Goal: Task Accomplishment & Management: Manage account settings

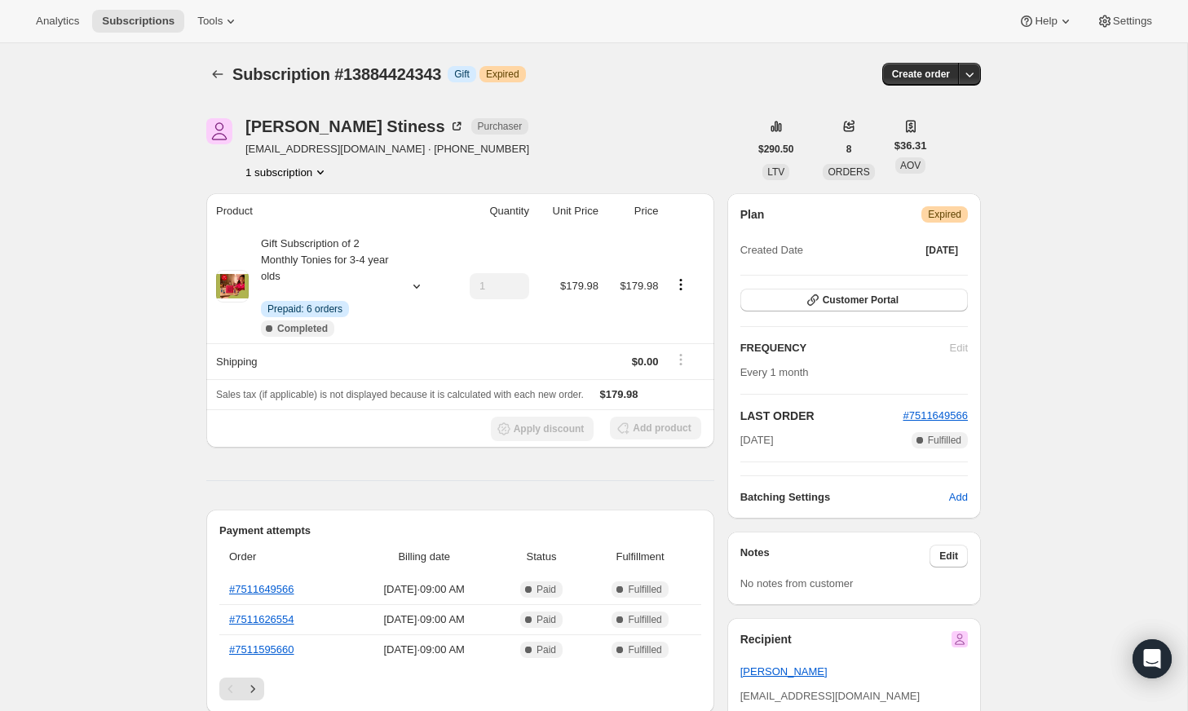
click at [566, 141] on div "[PERSON_NAME] Purchaser [EMAIL_ADDRESS][DOMAIN_NAME] · [PHONE_NUMBER] 1 subscri…" at bounding box center [477, 149] width 542 height 62
click at [139, 21] on span "Subscriptions" at bounding box center [138, 21] width 73 height 13
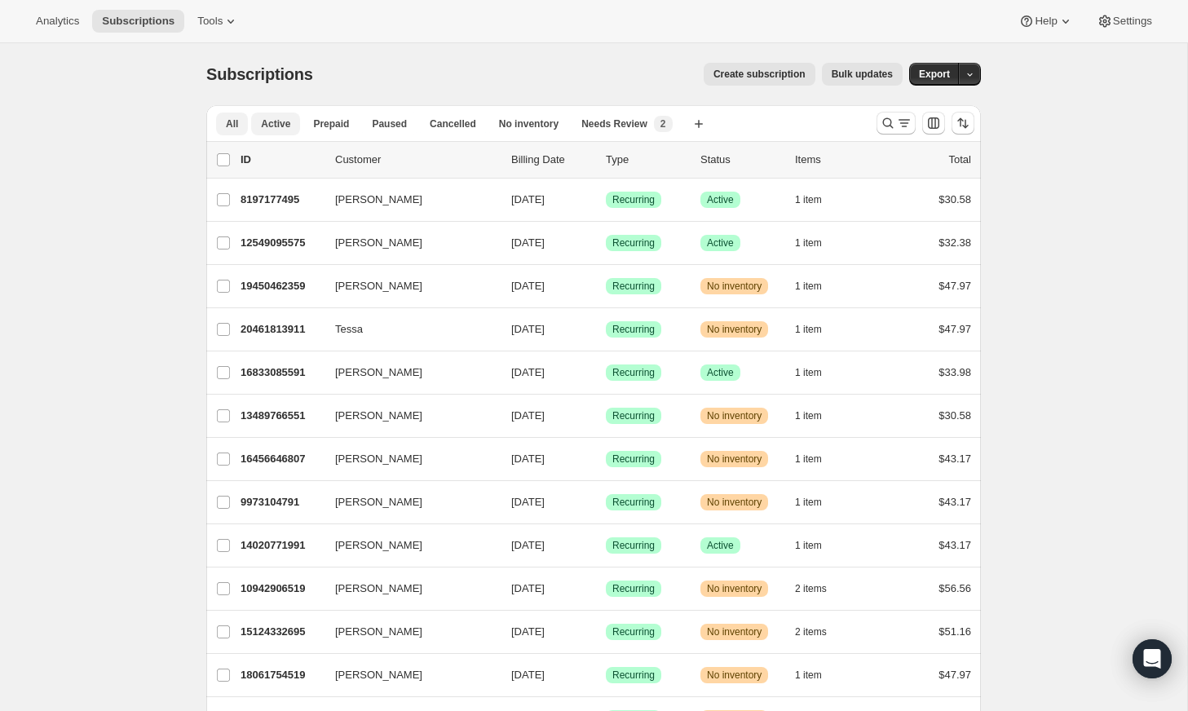
click at [263, 128] on span "Active" at bounding box center [275, 123] width 29 height 13
click at [229, 157] on input "0 selected" at bounding box center [223, 159] width 13 height 13
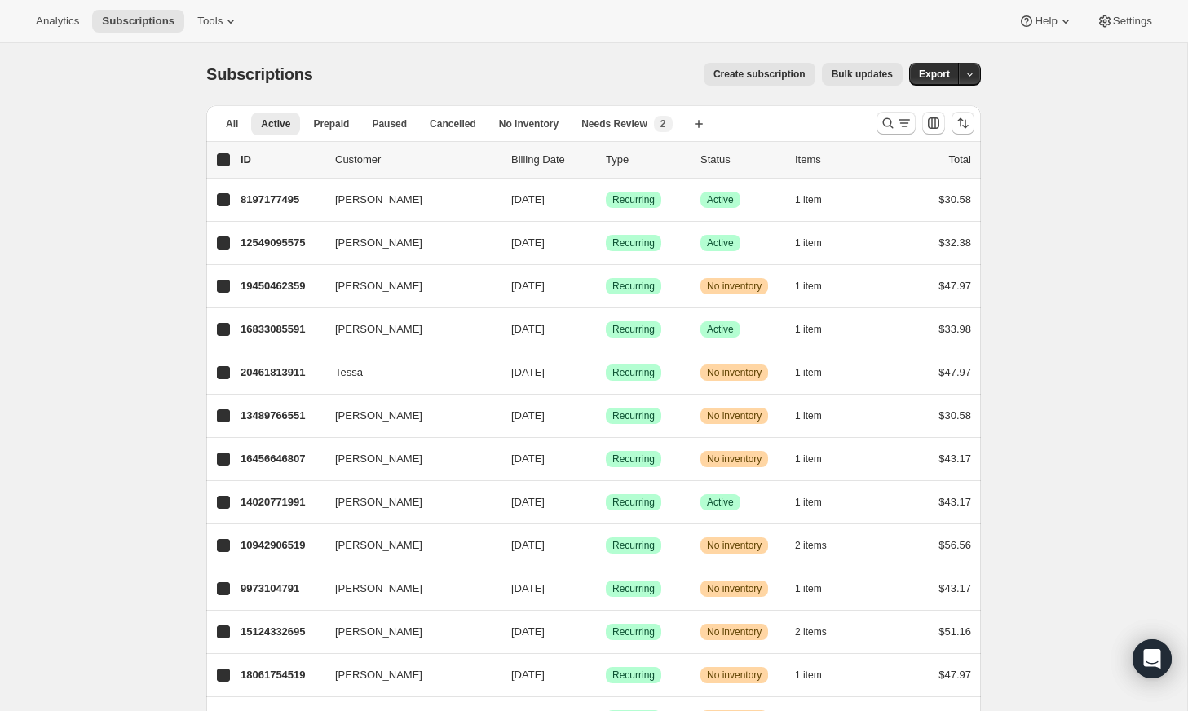
checkbox input "true"
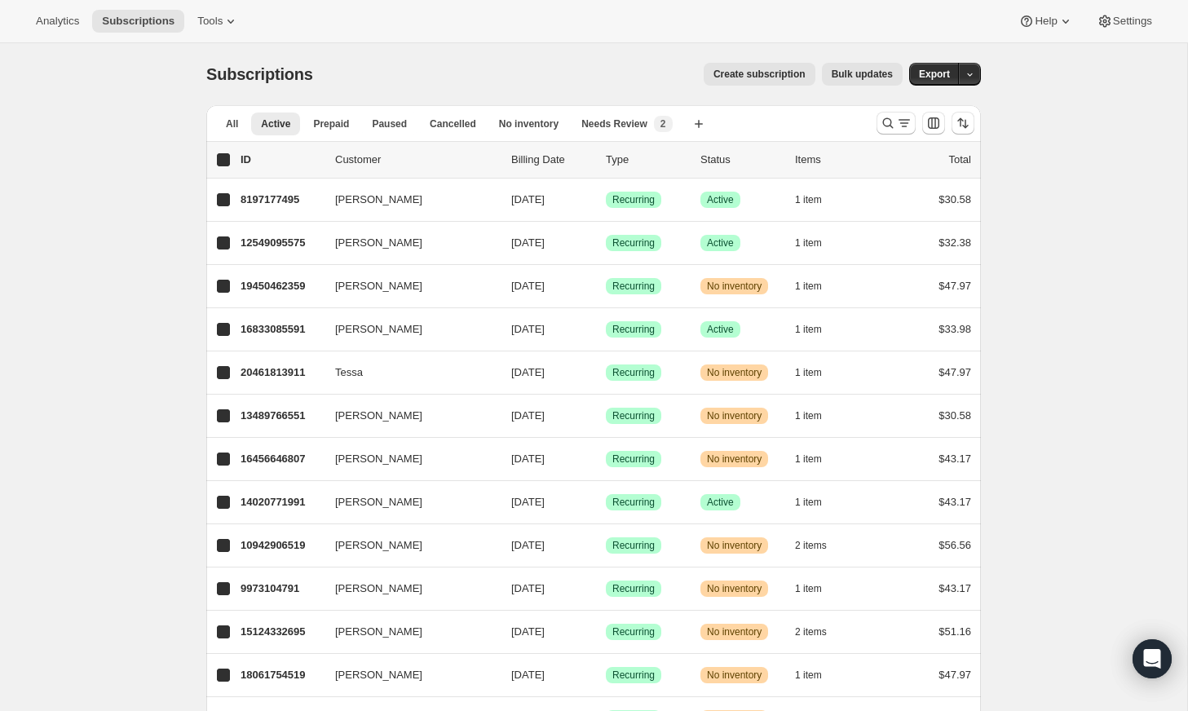
checkbox input "true"
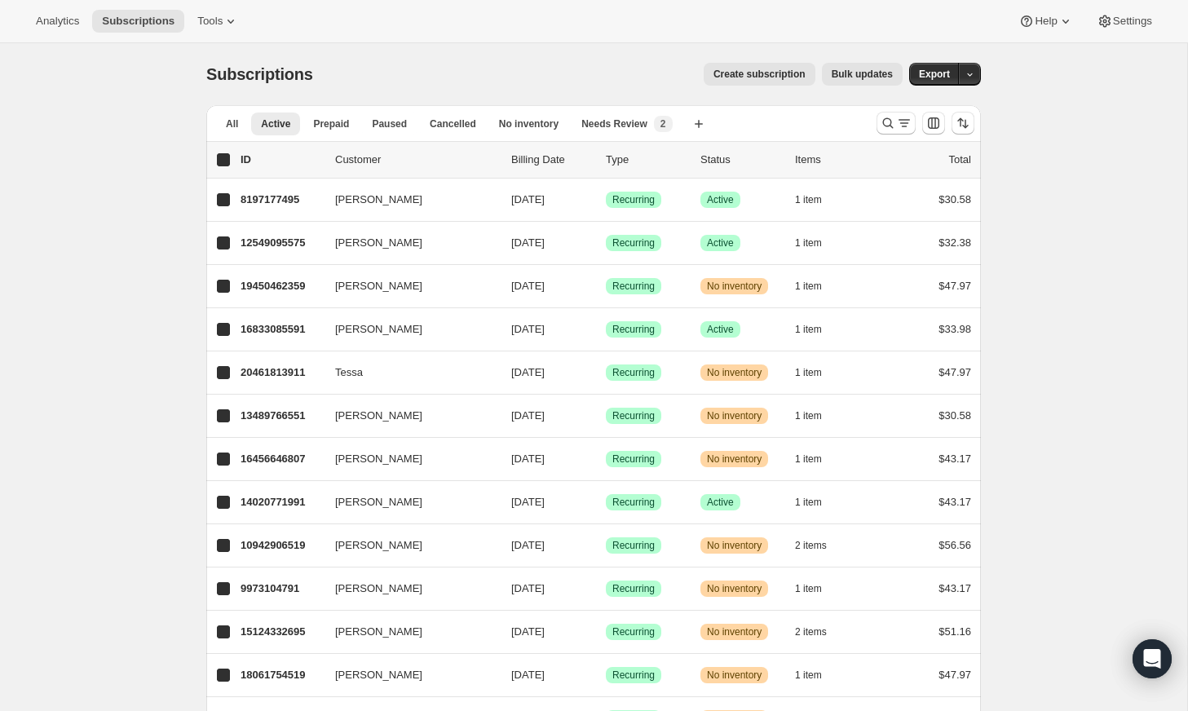
checkbox input "true"
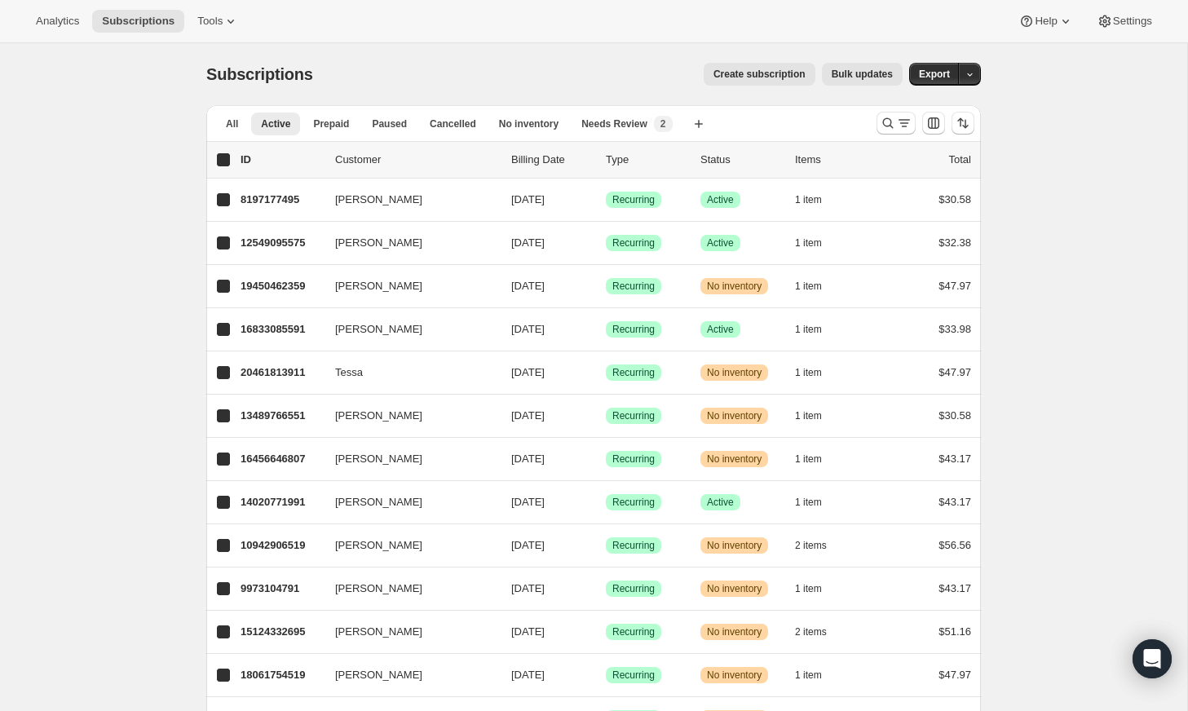
checkbox input "true"
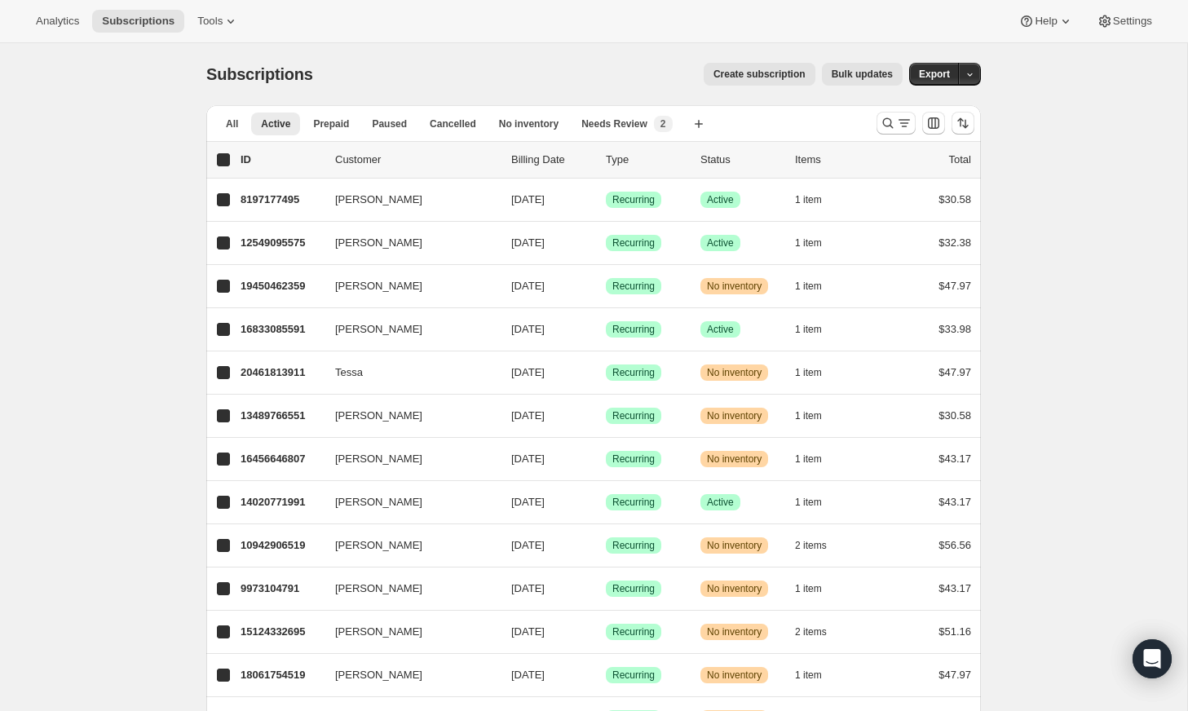
checkbox input "true"
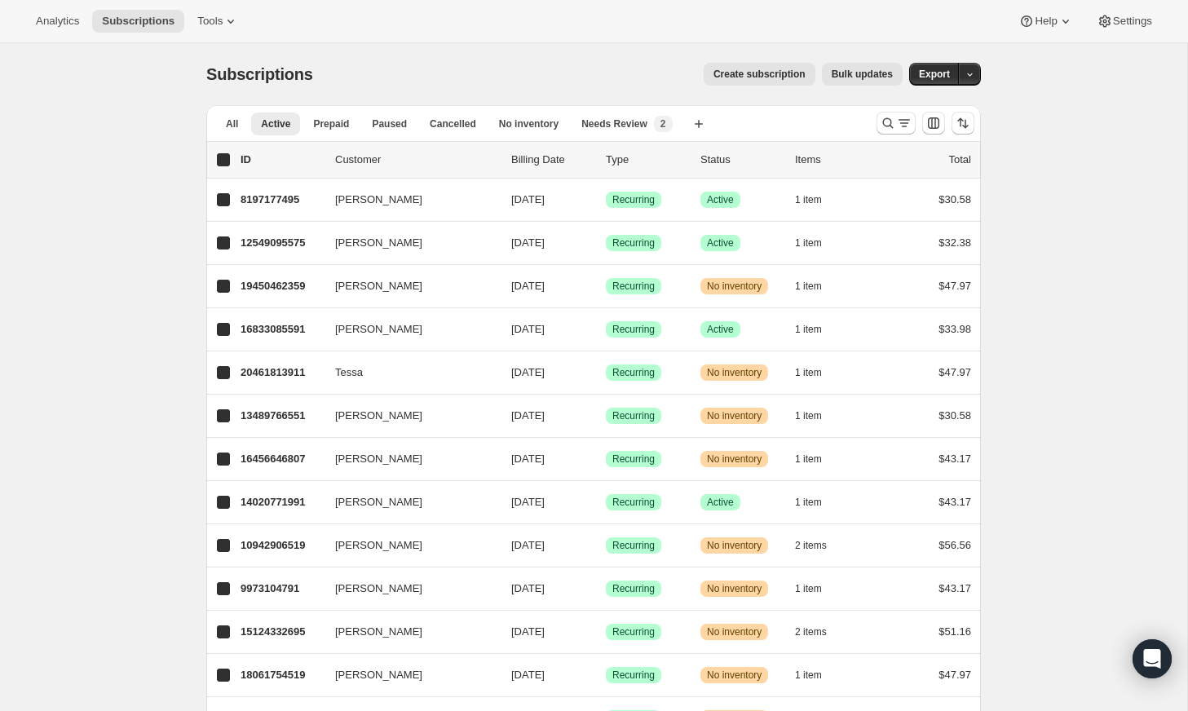
checkbox input "true"
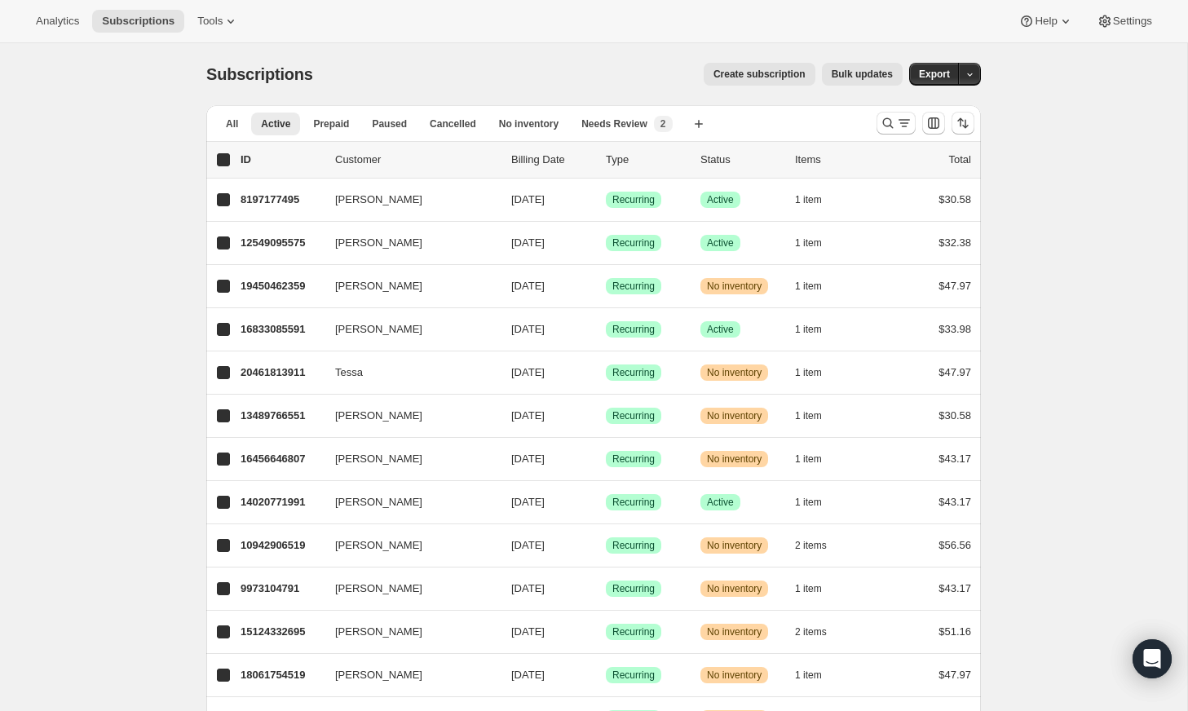
checkbox input "true"
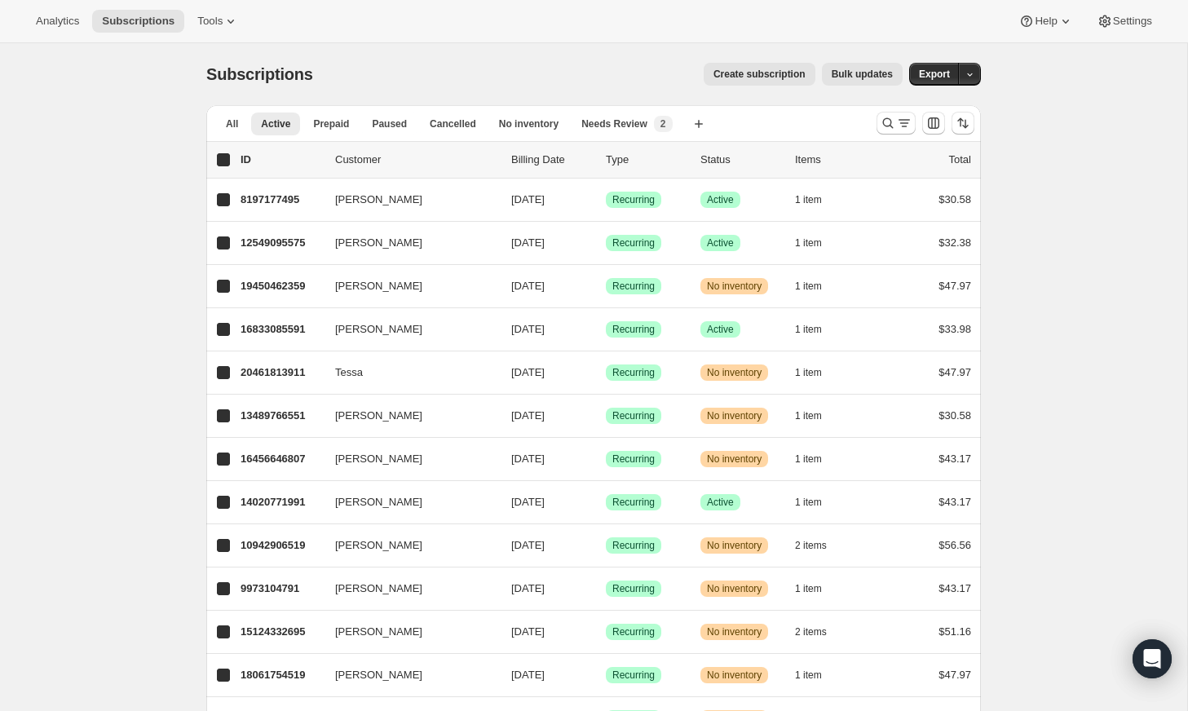
checkbox input "true"
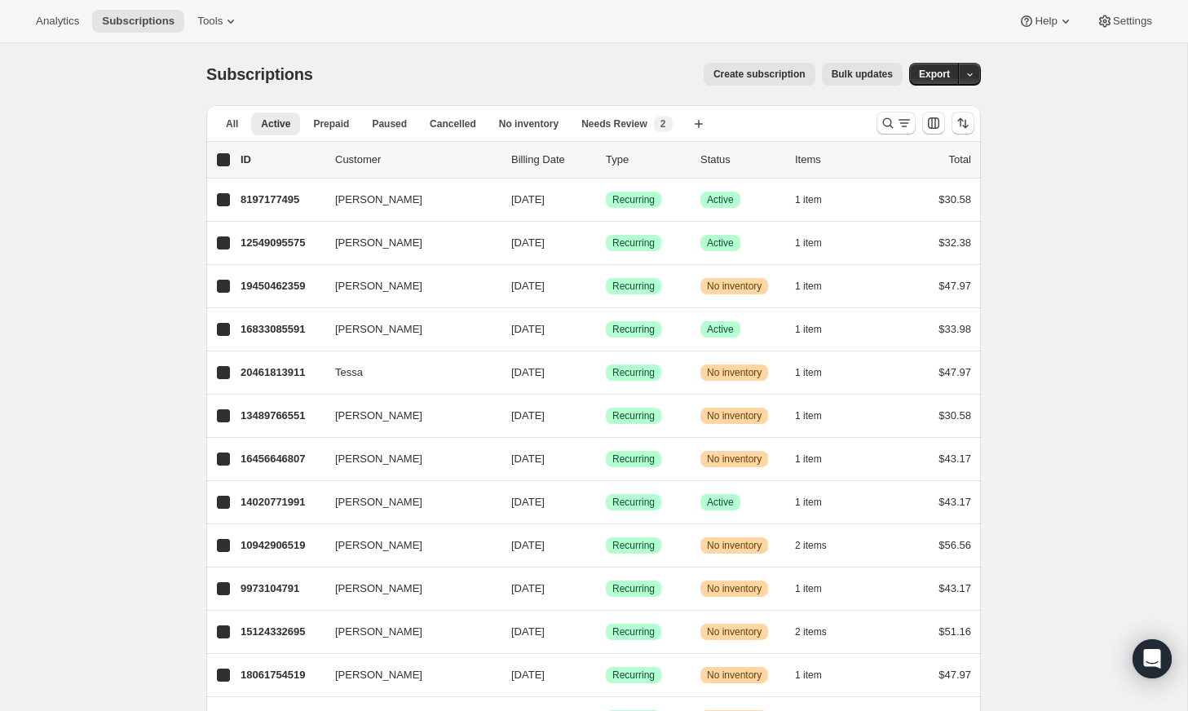
checkbox input "true"
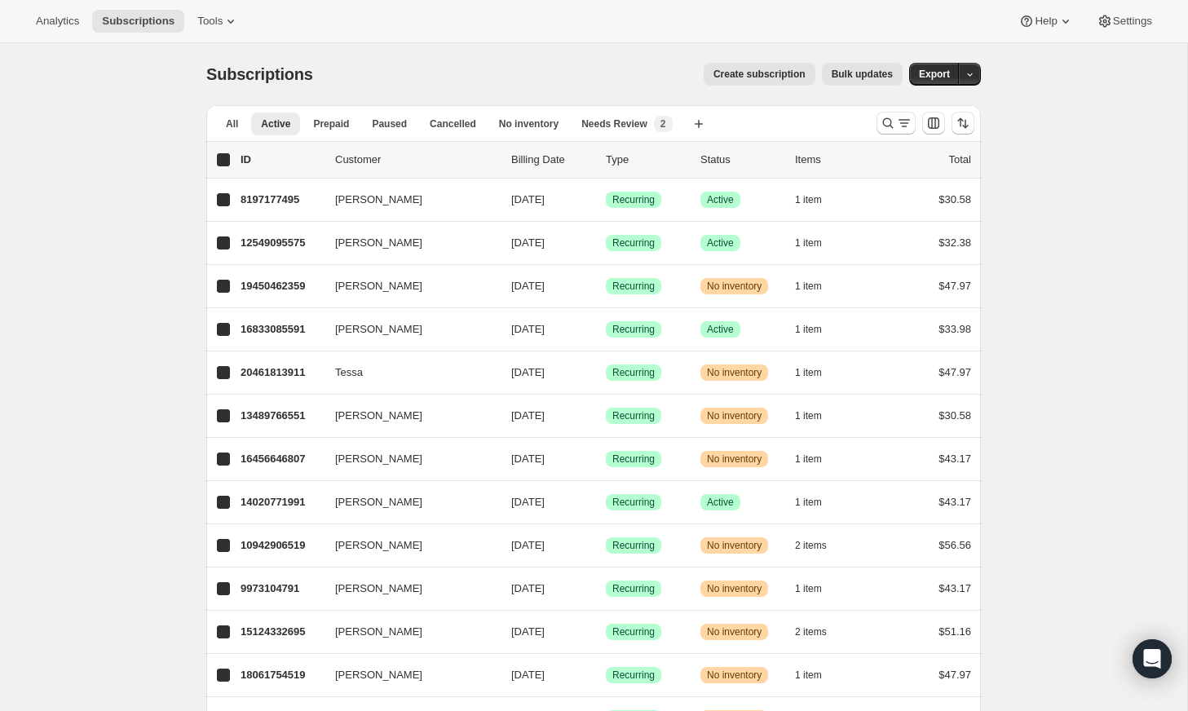
checkbox input "true"
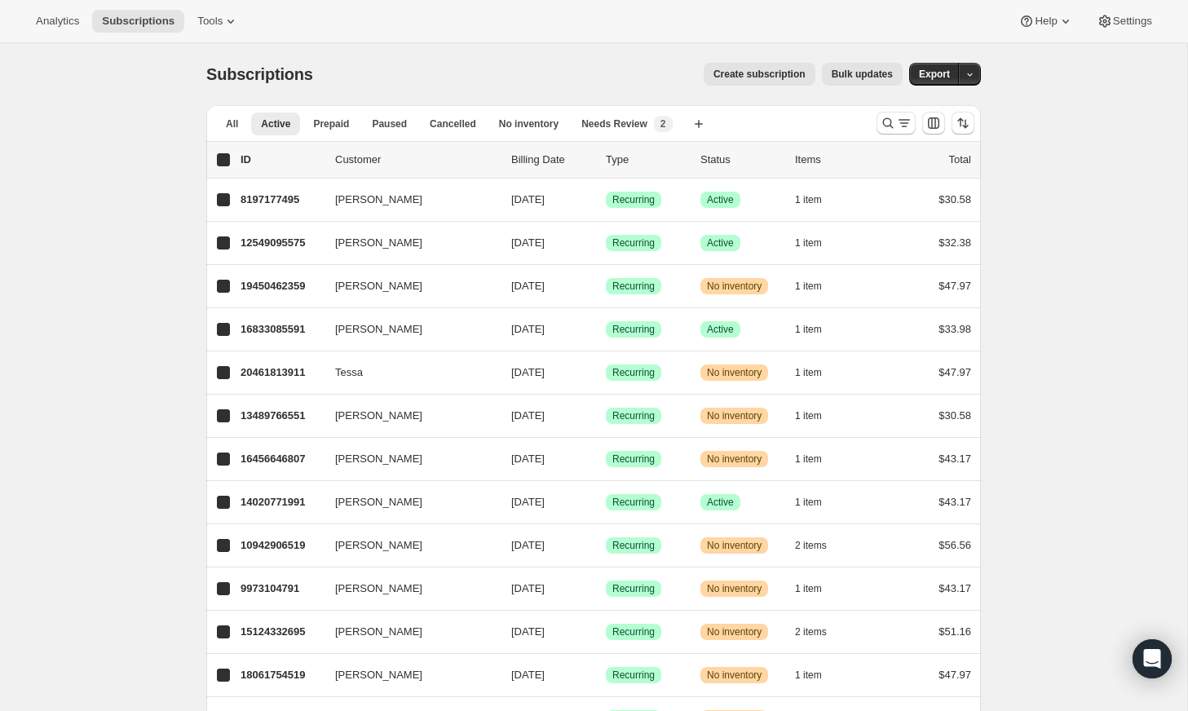
checkbox input "true"
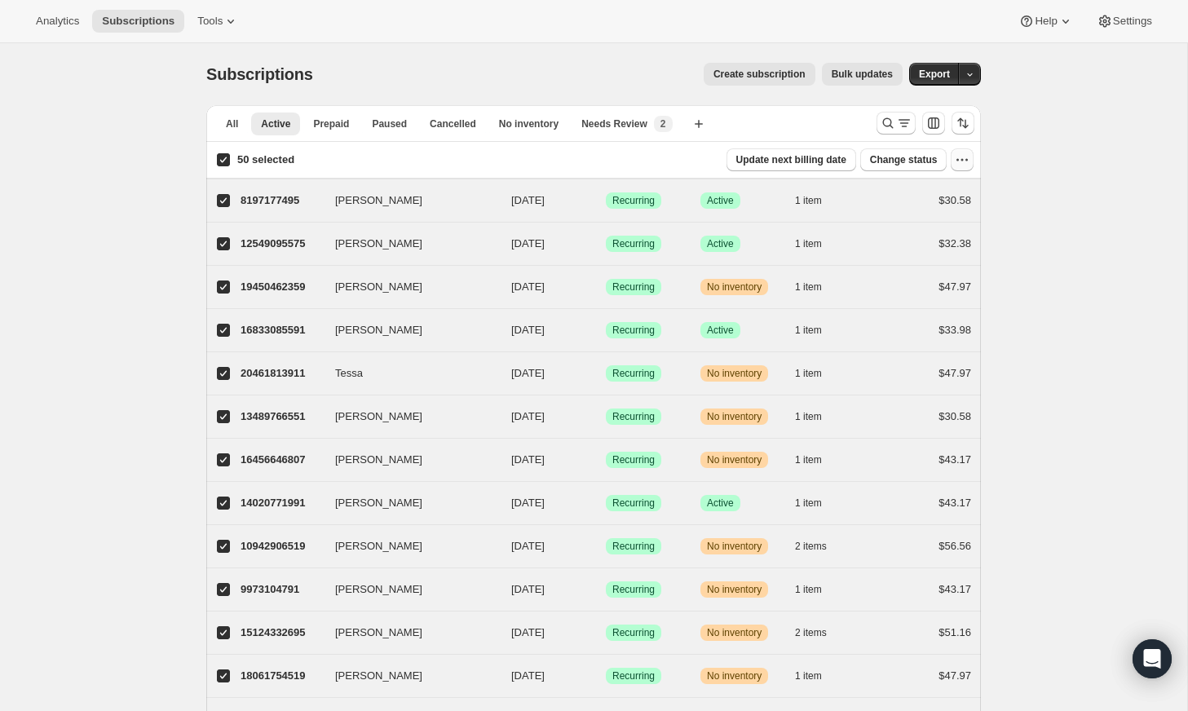
click at [894, 156] on icon "button" at bounding box center [962, 160] width 16 height 16
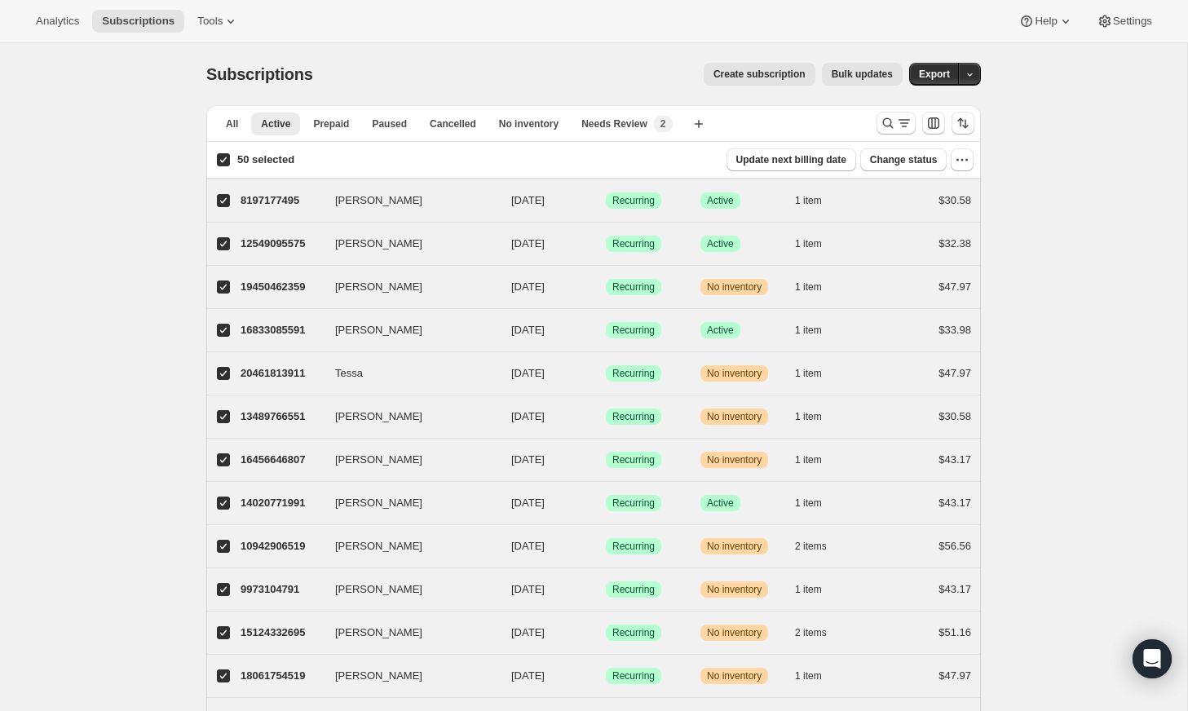
click at [222, 157] on input "50 selected" at bounding box center [223, 159] width 13 height 13
checkbox input "false"
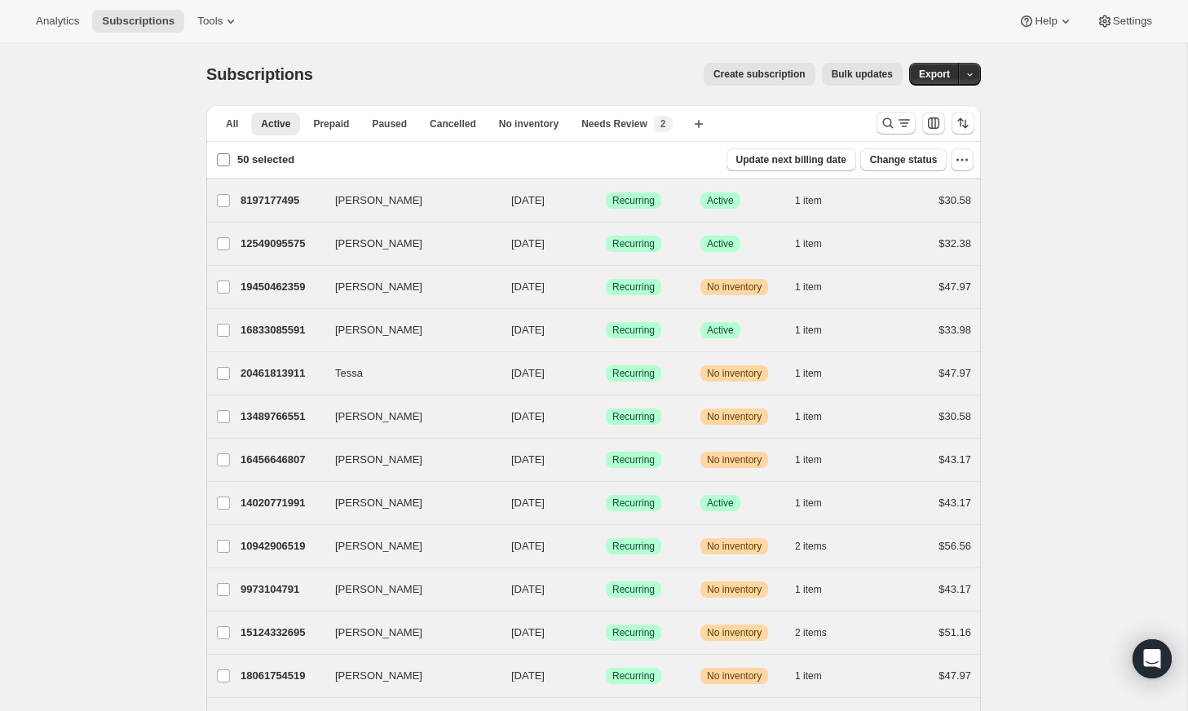
checkbox input "false"
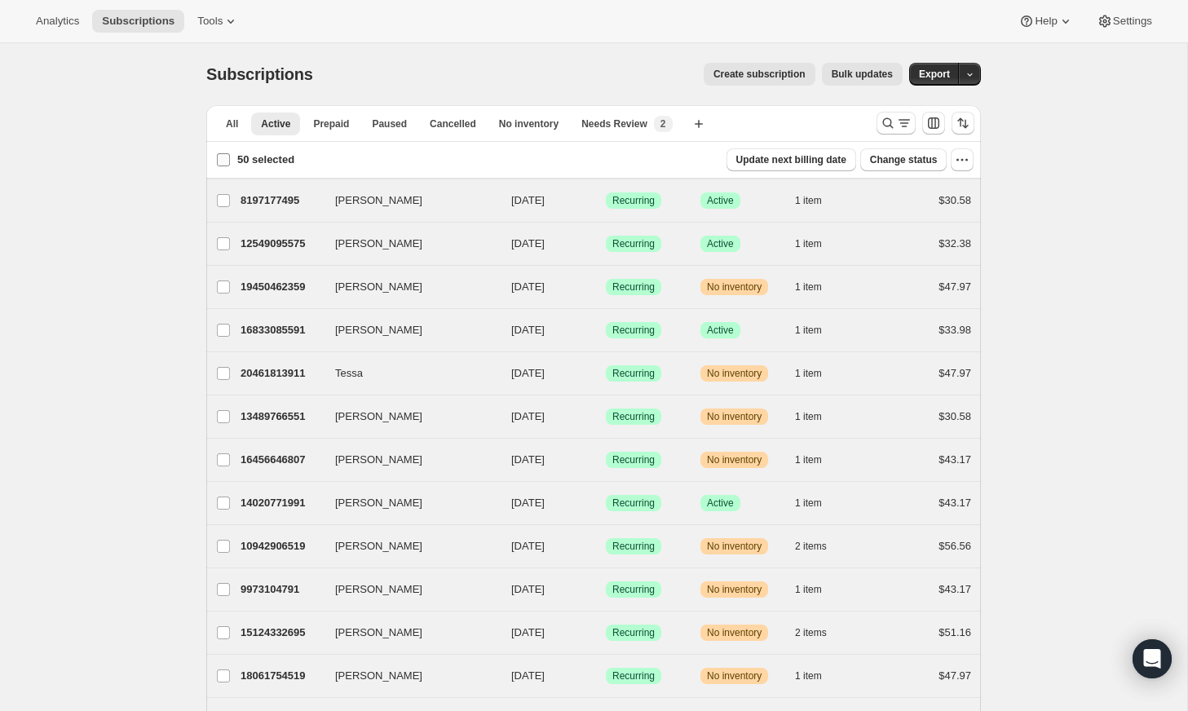
checkbox input "false"
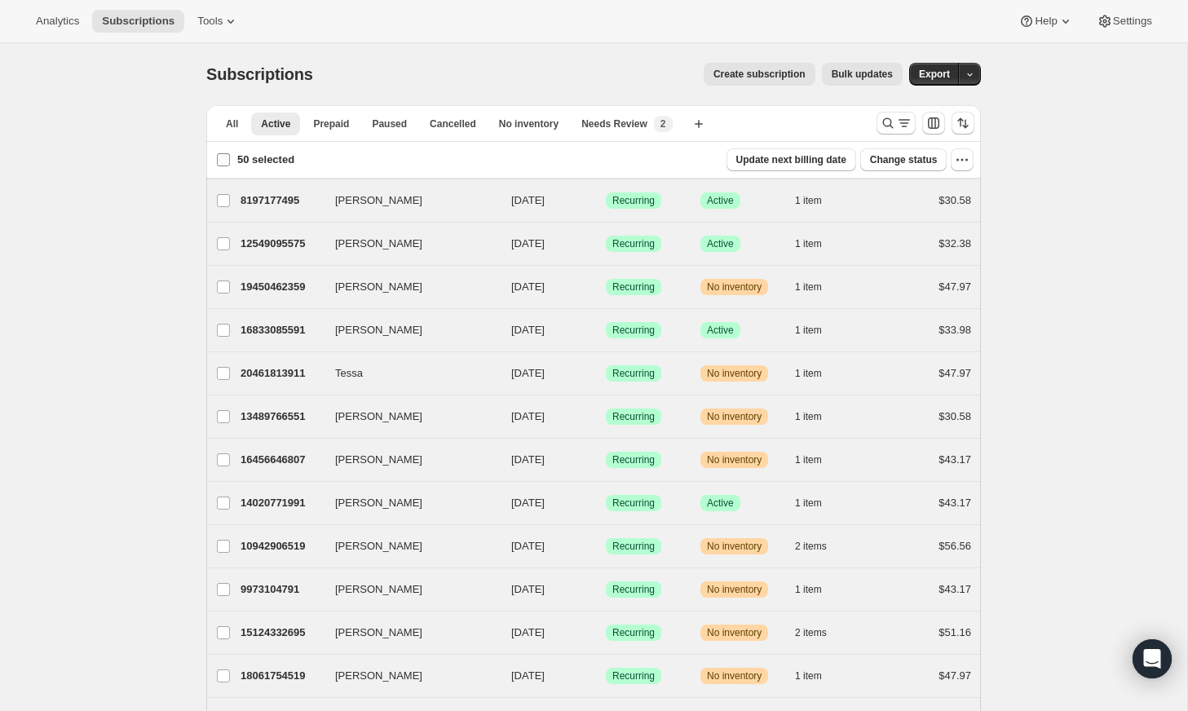
checkbox input "false"
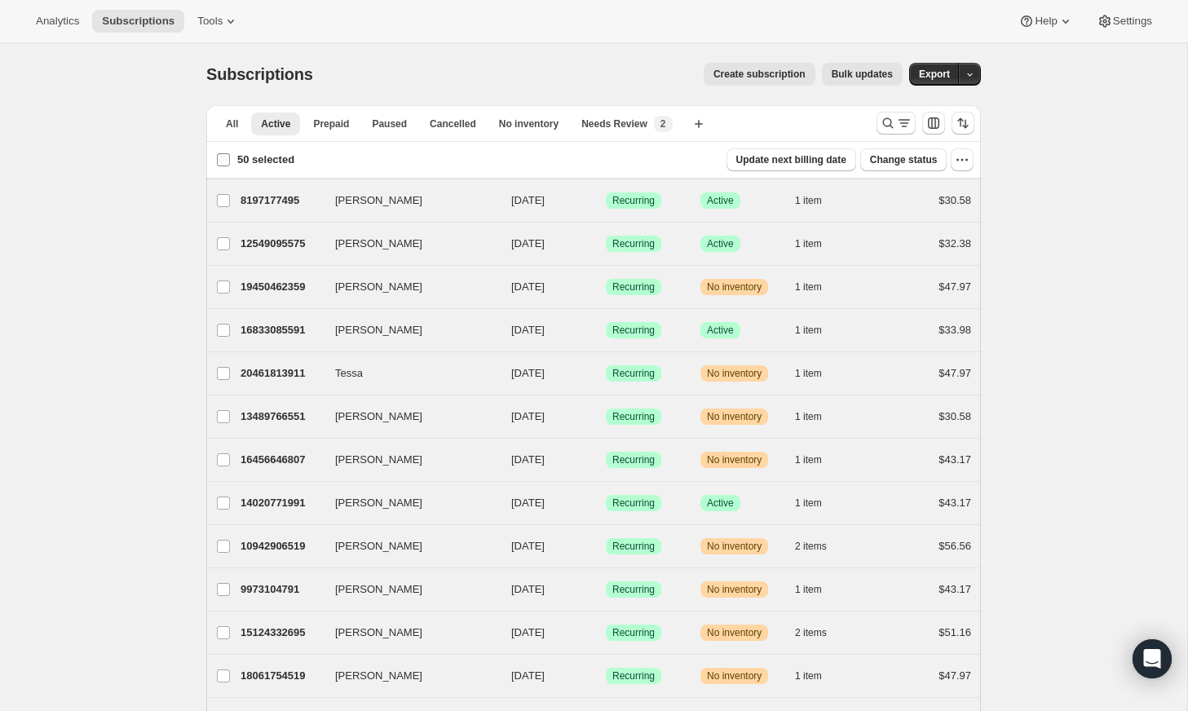
checkbox input "false"
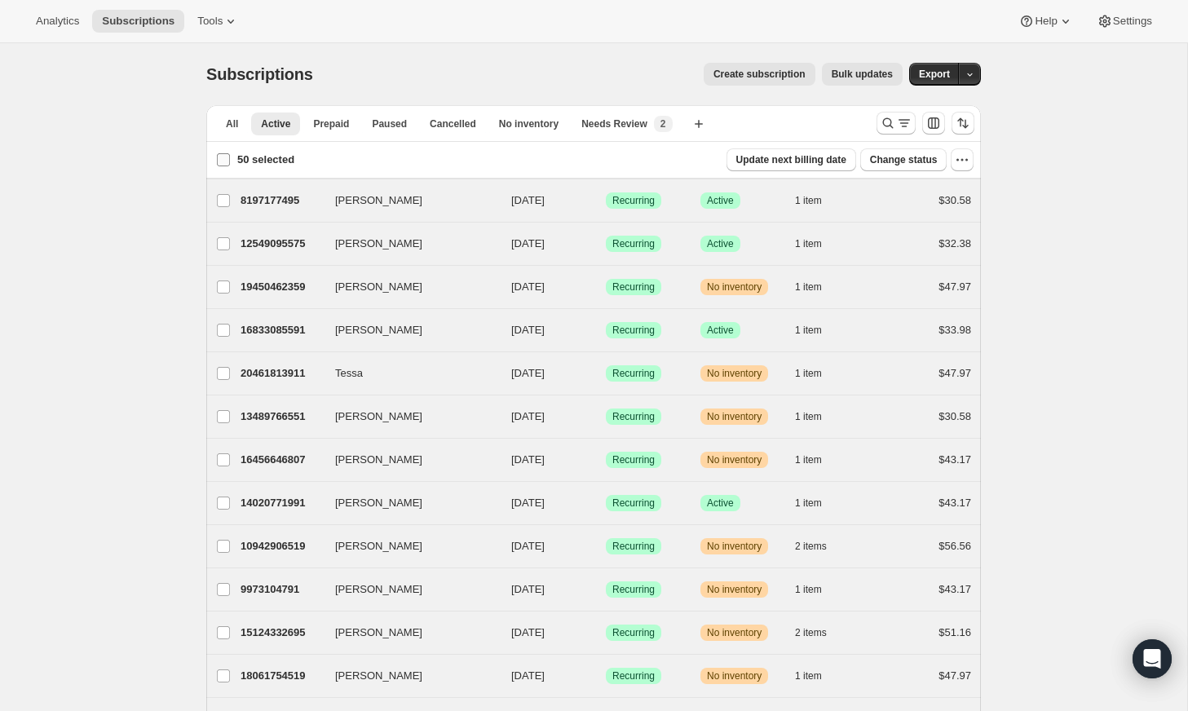
checkbox input "false"
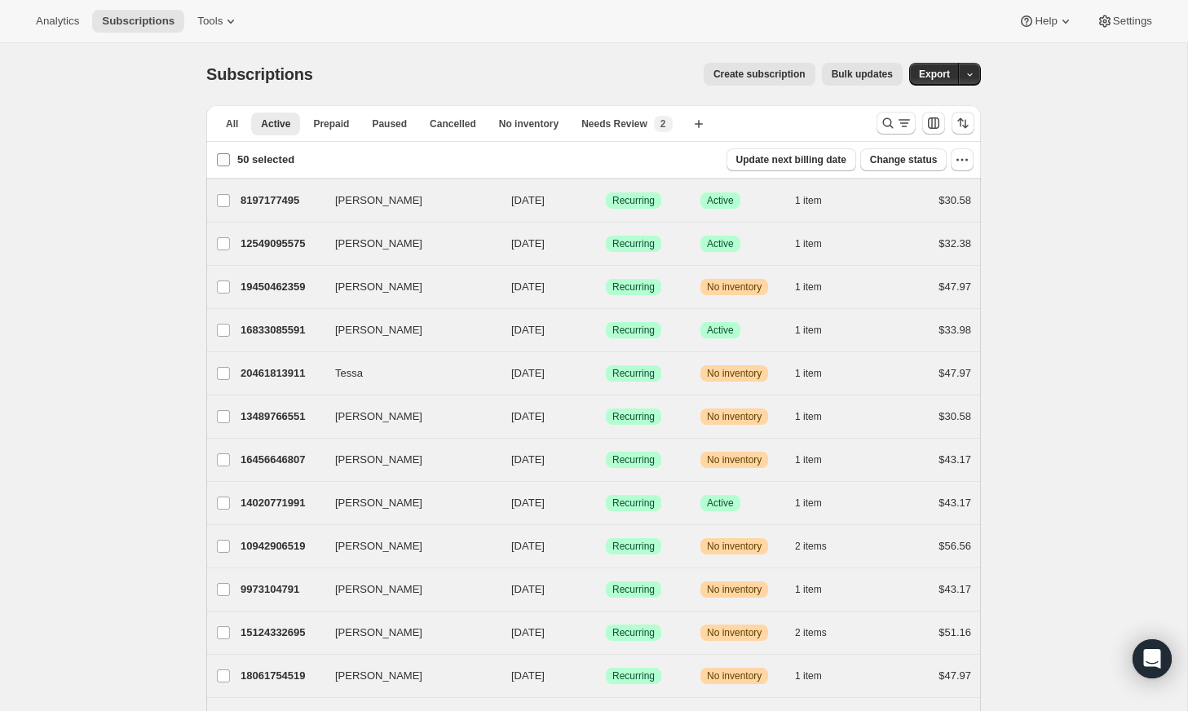
checkbox input "false"
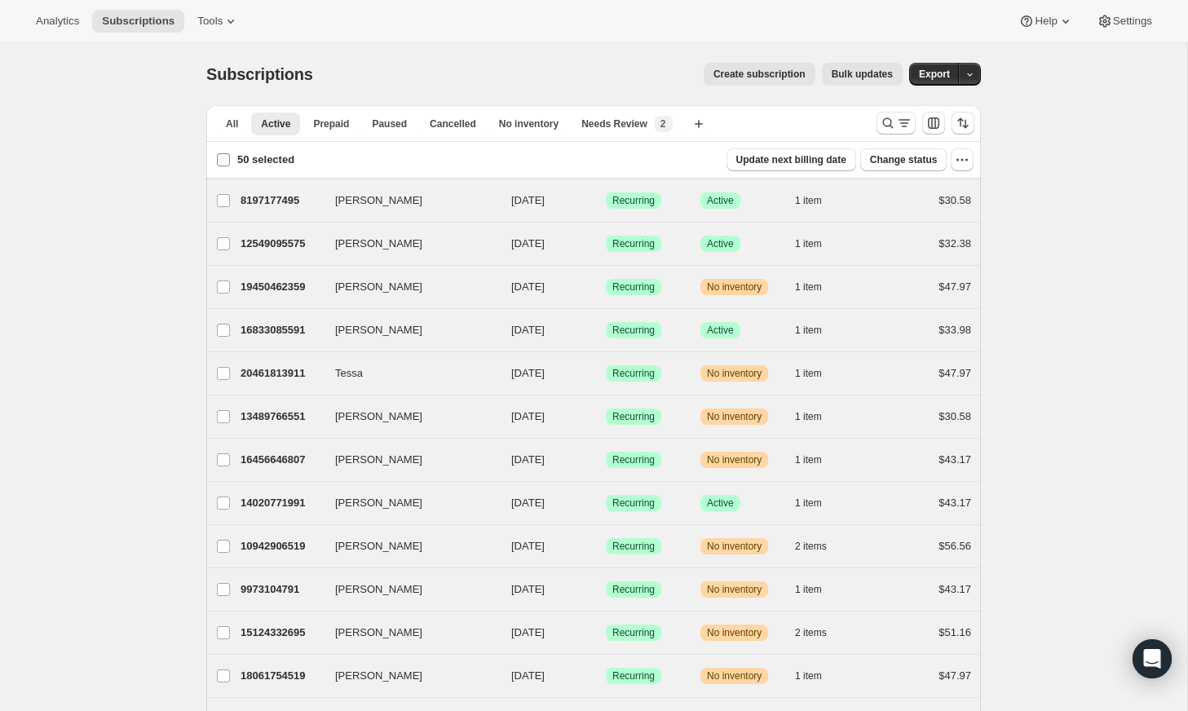
checkbox input "false"
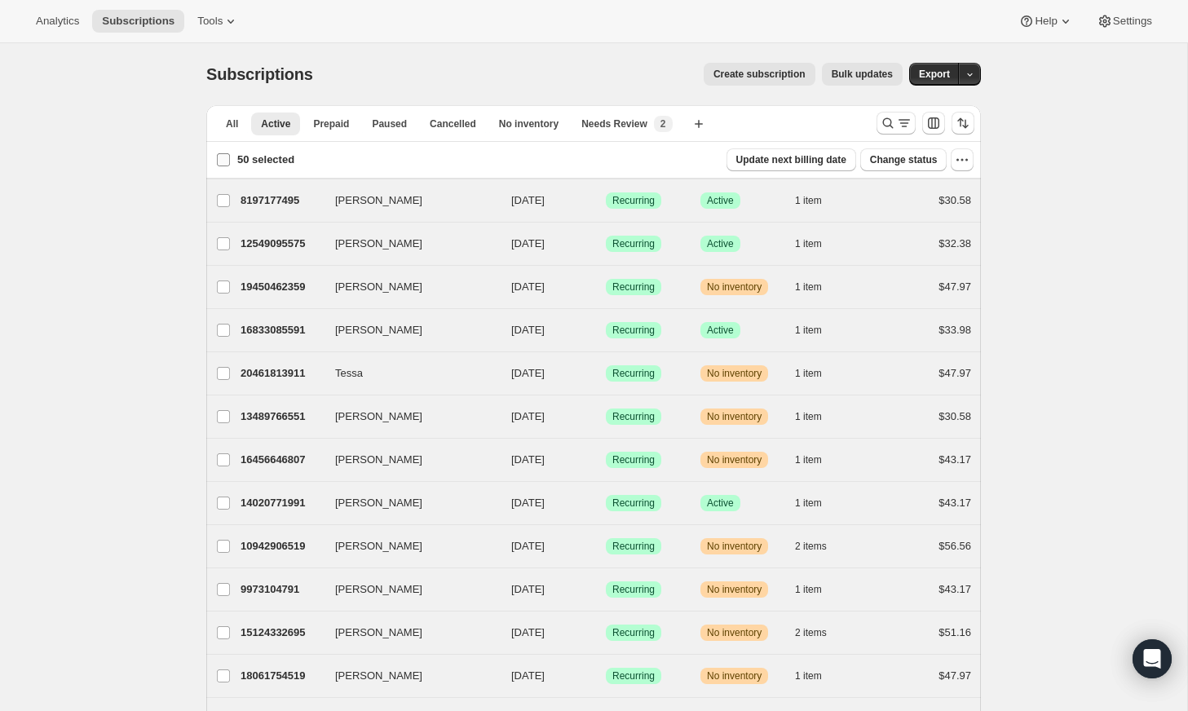
checkbox input "false"
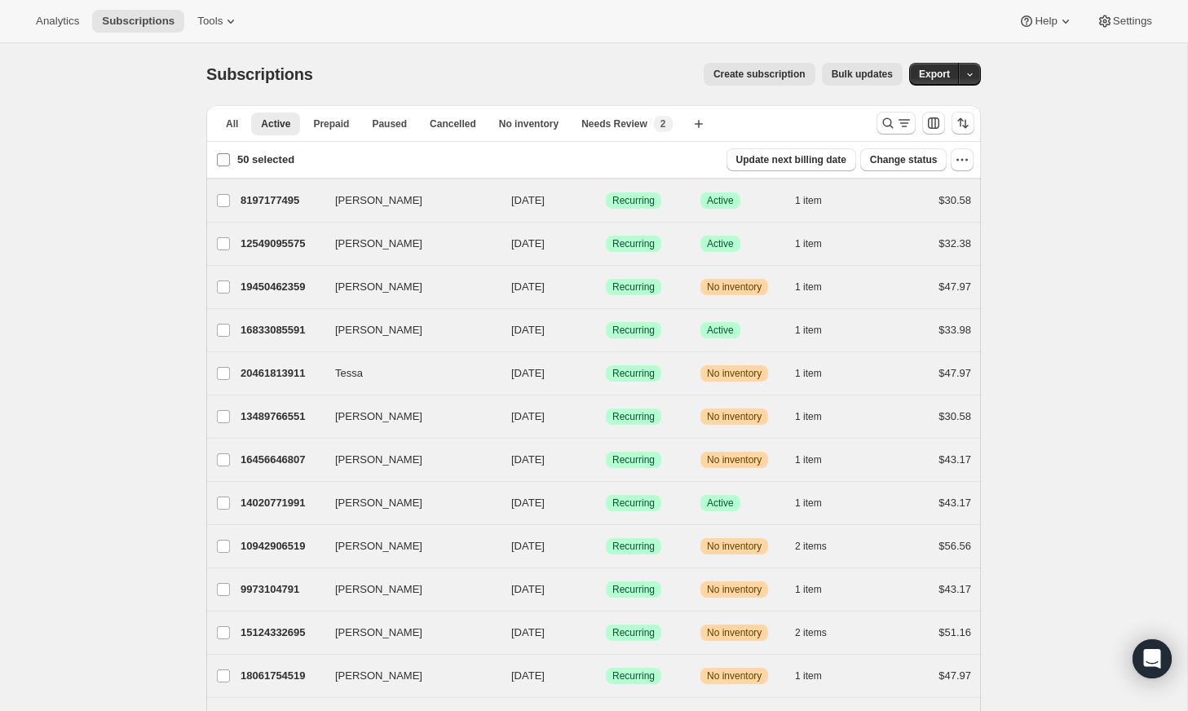
checkbox input "false"
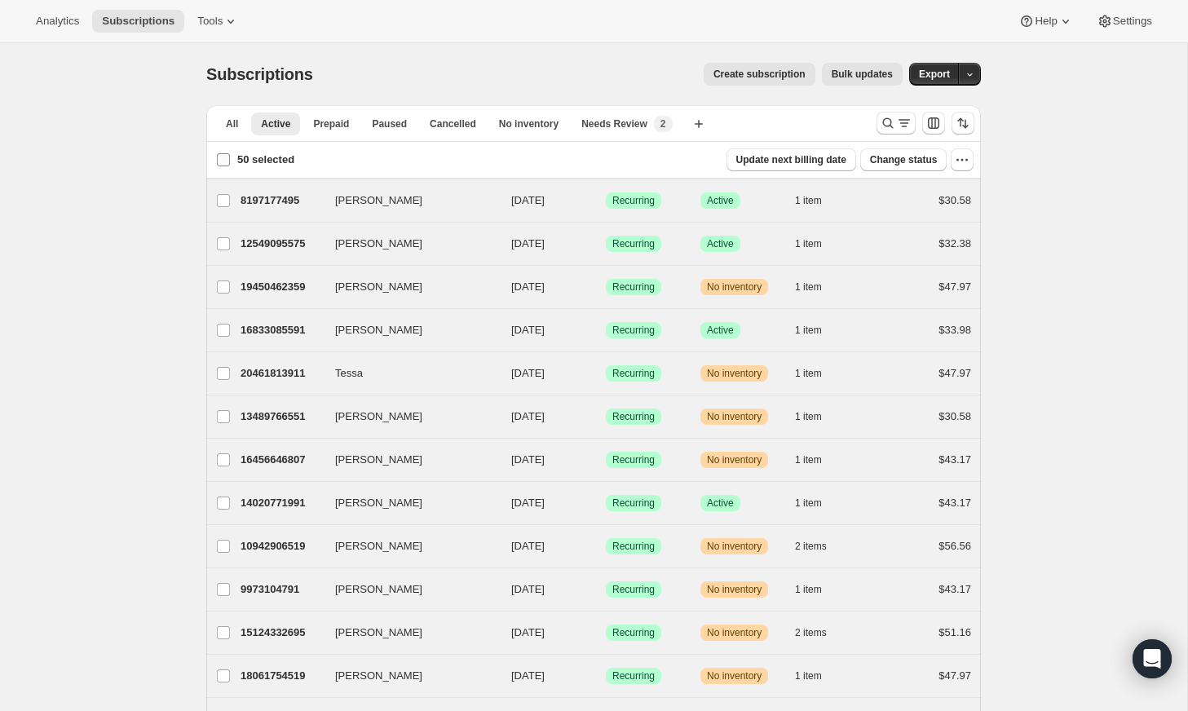
checkbox input "false"
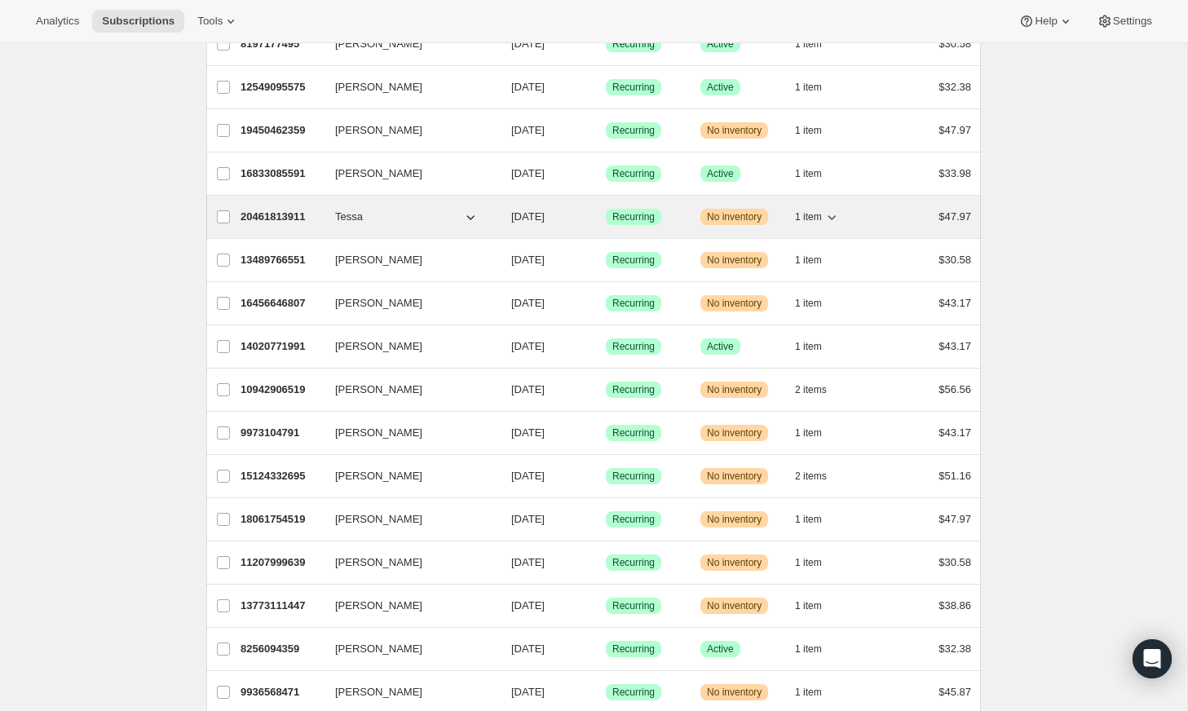
scroll to position [158, 0]
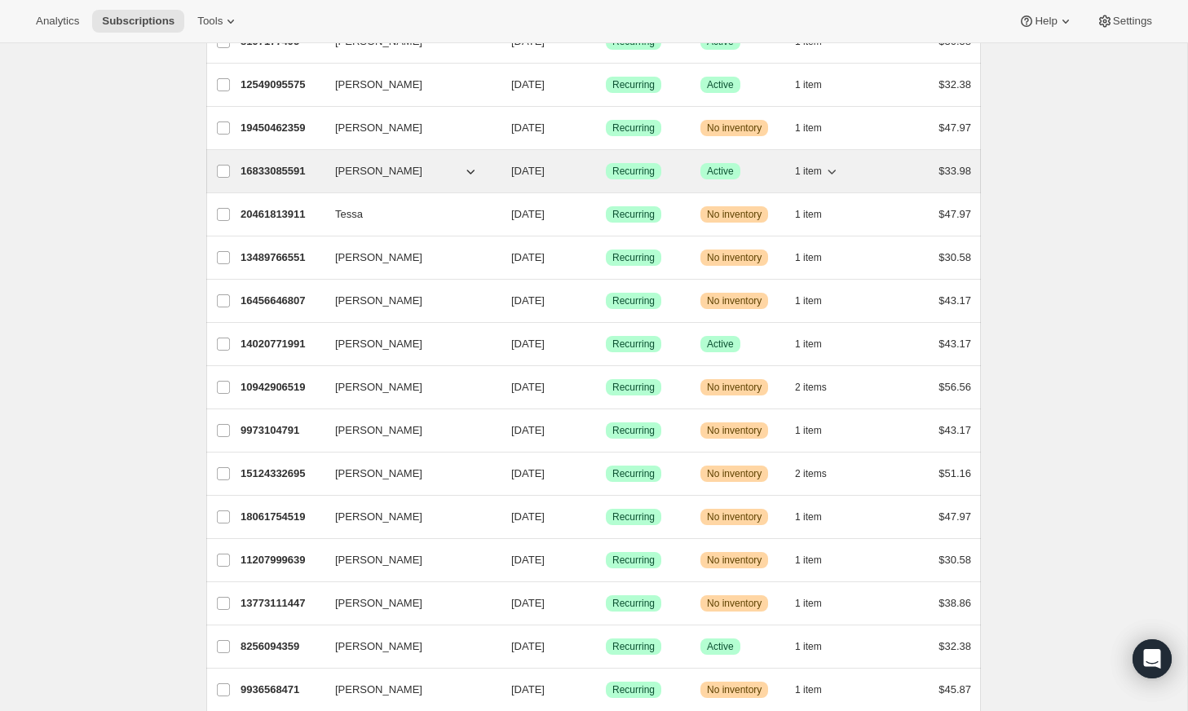
drag, startPoint x: 334, startPoint y: 165, endPoint x: 408, endPoint y: 165, distance: 74.2
click at [408, 165] on div "16833085591 [PERSON_NAME] [DATE] Success Recurring Success Active 1 item $33.98" at bounding box center [606, 171] width 730 height 23
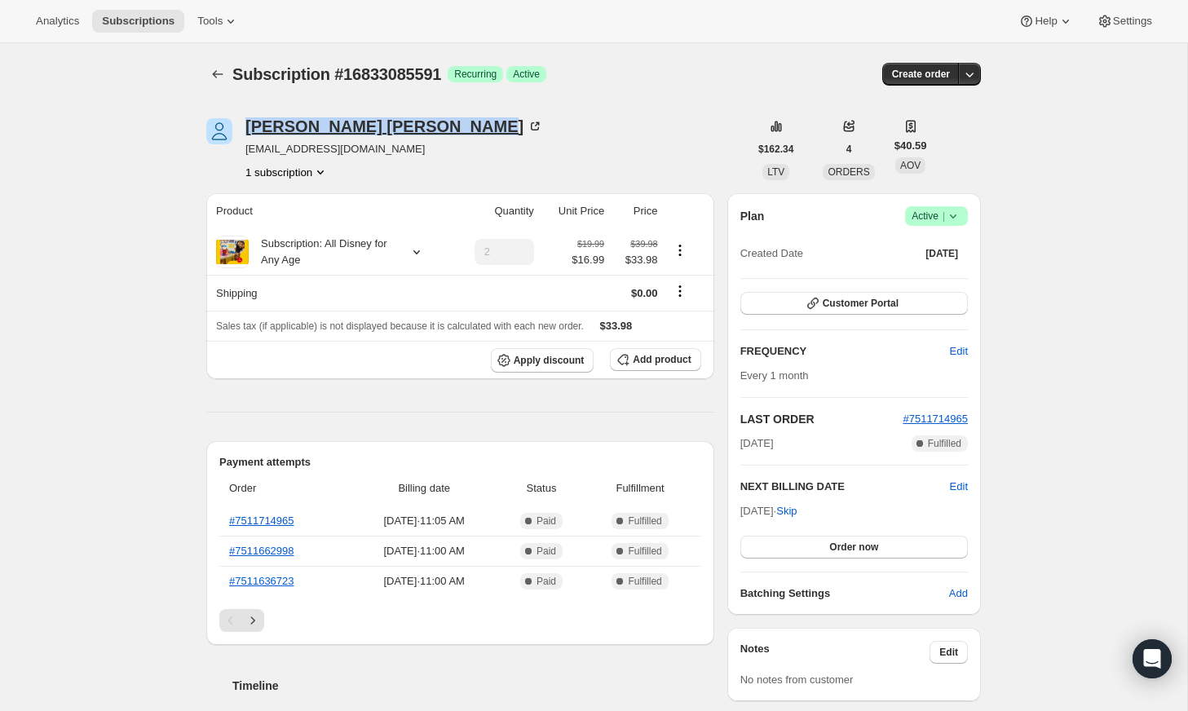
copy div "[PERSON_NAME]"
drag, startPoint x: 466, startPoint y: 126, endPoint x: 250, endPoint y: 123, distance: 216.1
click at [250, 123] on div "[PERSON_NAME] [EMAIL_ADDRESS][DOMAIN_NAME] 1 subscription" at bounding box center [477, 149] width 542 height 62
click at [213, 76] on icon "Subscriptions" at bounding box center [218, 74] width 16 height 16
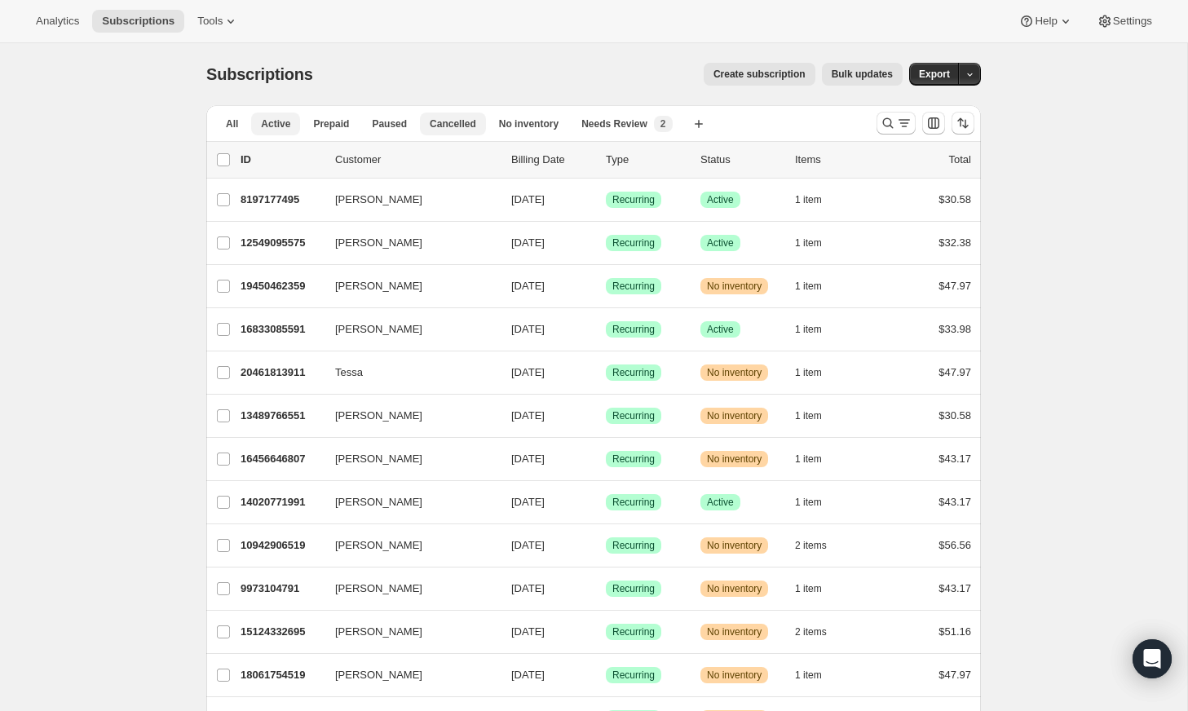
click at [448, 117] on span "Cancelled" at bounding box center [453, 123] width 46 height 13
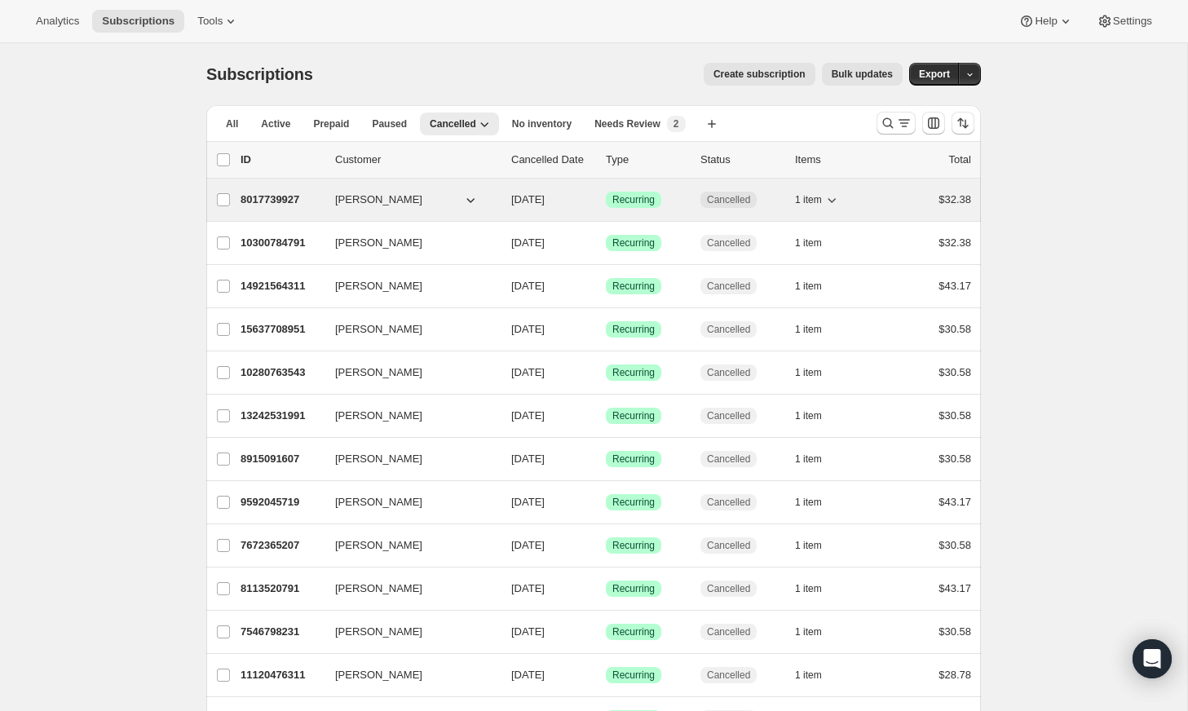
click at [343, 200] on span "[PERSON_NAME]" at bounding box center [378, 200] width 87 height 16
click at [259, 188] on div "8017739927 [PERSON_NAME] [DATE] Success Recurring Cancelled 1 item $32.38" at bounding box center [606, 199] width 730 height 23
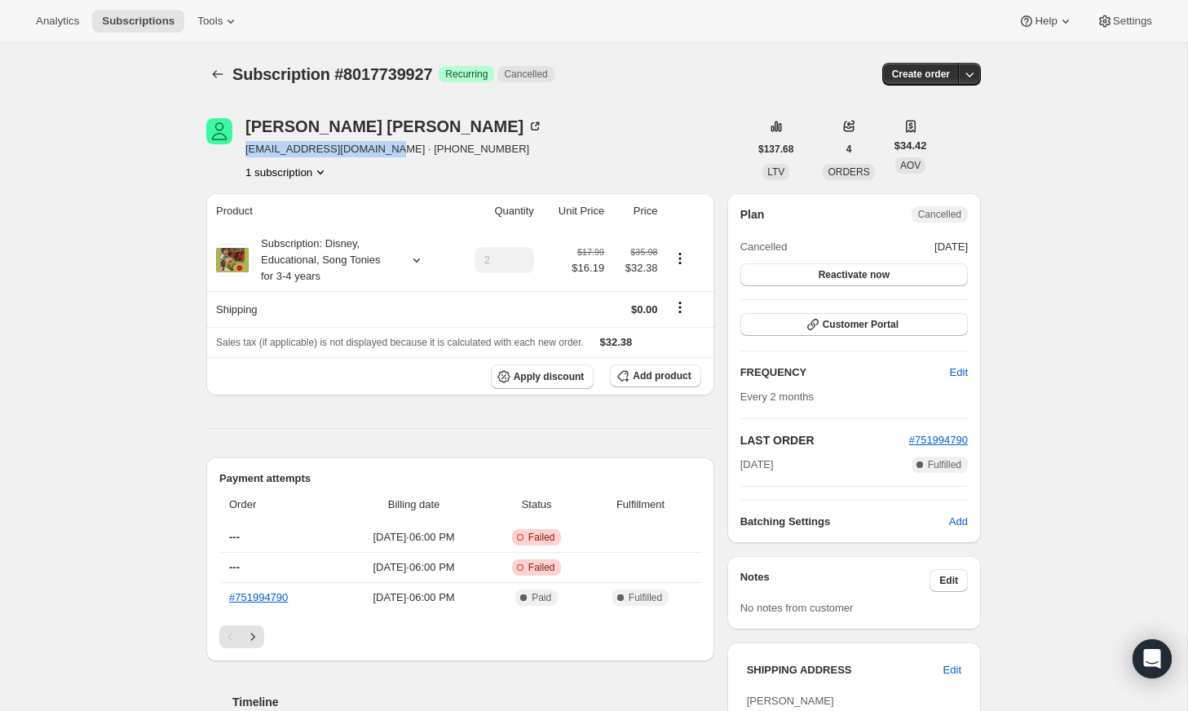
drag, startPoint x: 242, startPoint y: 149, endPoint x: 382, endPoint y: 143, distance: 139.6
click at [382, 143] on div "[PERSON_NAME] [EMAIL_ADDRESS][DOMAIN_NAME] · [PHONE_NUMBER] 1 subscription" at bounding box center [477, 149] width 542 height 62
copy span "[EMAIL_ADDRESS][DOMAIN_NAME]"
